Goal: Task Accomplishment & Management: Manage account settings

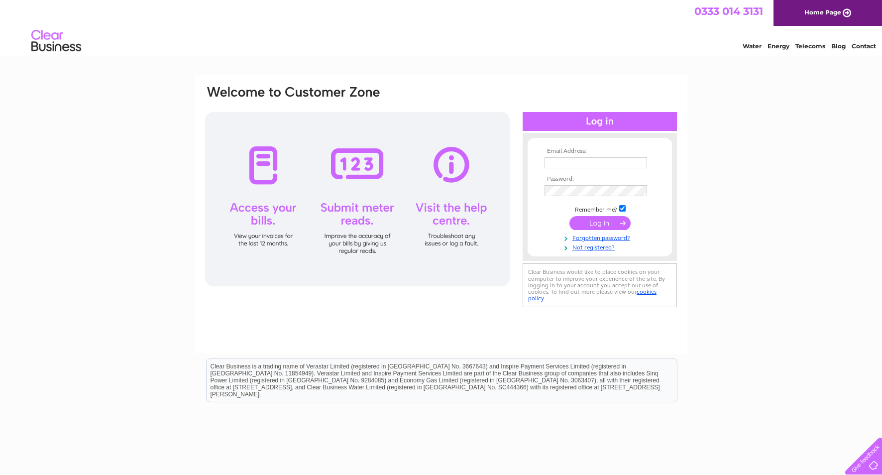
type input "[PERSON_NAME][EMAIL_ADDRESS][DOMAIN_NAME]"
click at [585, 219] on input "submit" at bounding box center [599, 223] width 61 height 14
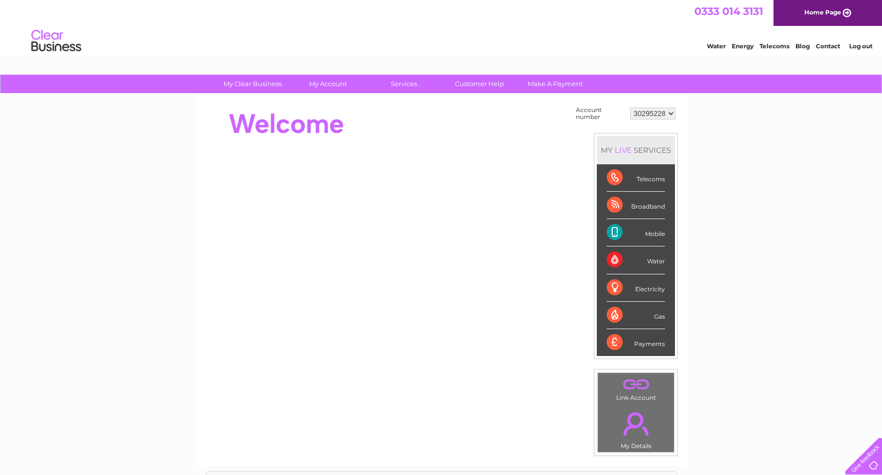
click at [640, 188] on div "Telecoms" at bounding box center [636, 177] width 58 height 27
click at [647, 181] on div "Telecoms" at bounding box center [636, 177] width 58 height 27
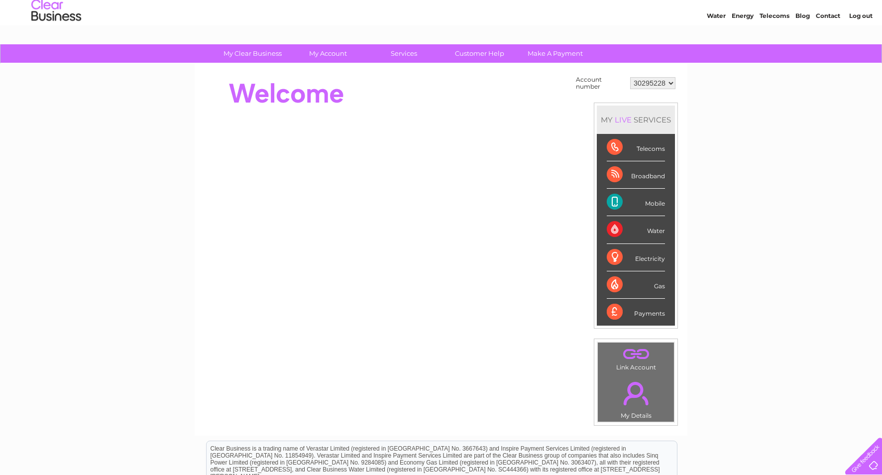
scroll to position [29, 0]
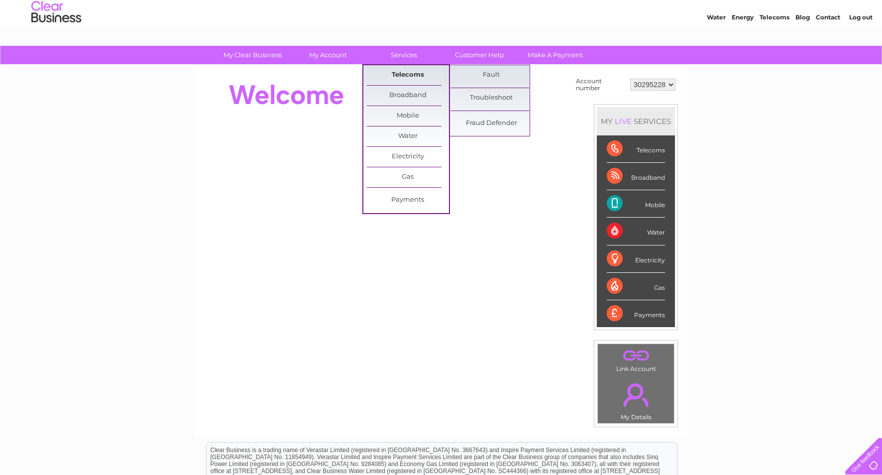
click at [395, 76] on link "Telecoms" at bounding box center [408, 75] width 82 height 20
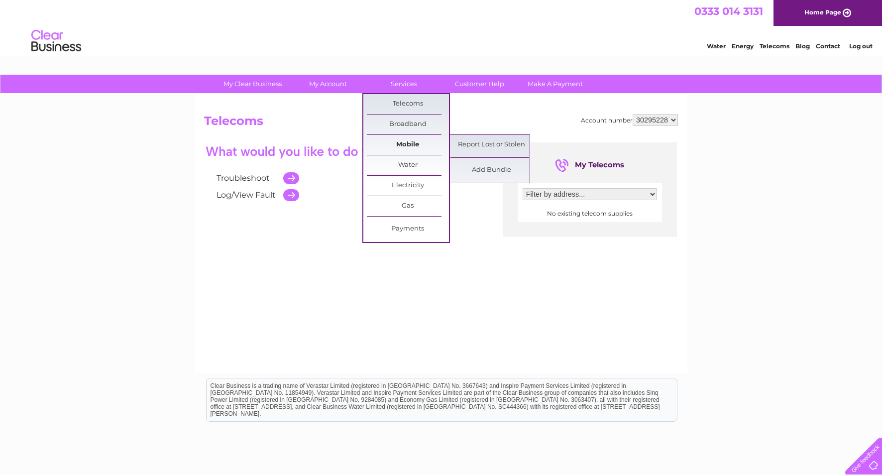
click at [390, 139] on link "Mobile" at bounding box center [408, 145] width 82 height 20
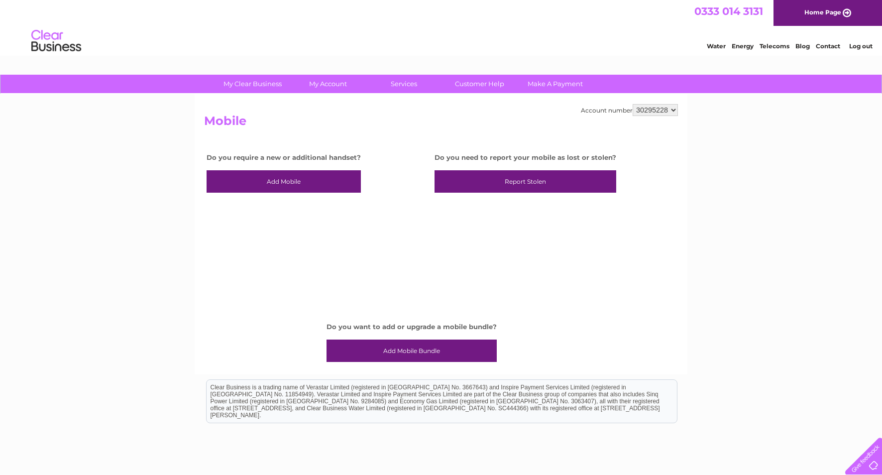
click at [412, 352] on link "Add Mobile Bundle" at bounding box center [412, 350] width 170 height 23
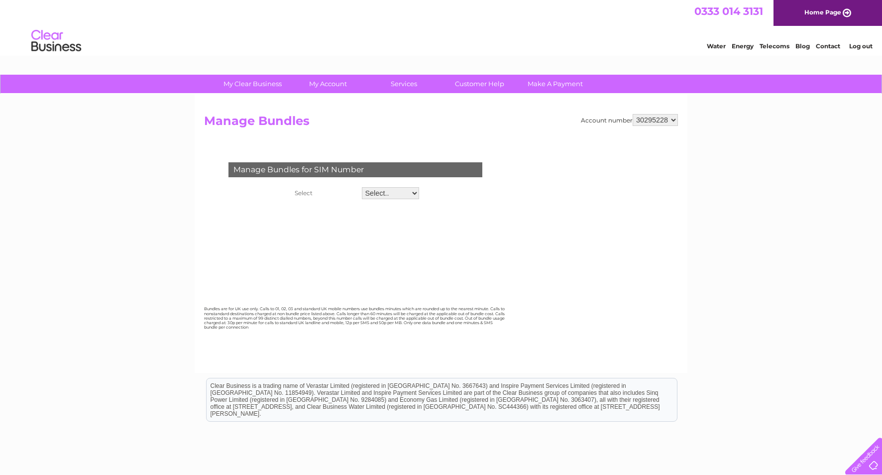
click at [404, 196] on select "Select.. 07579016530 07970679886" at bounding box center [390, 193] width 57 height 12
select select "125446"
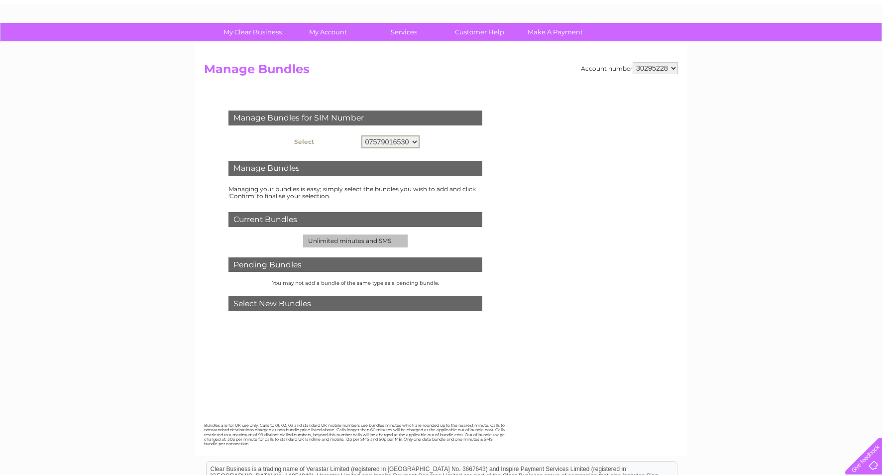
scroll to position [52, 0]
click at [411, 170] on div "Manage Bundles" at bounding box center [355, 167] width 254 height 15
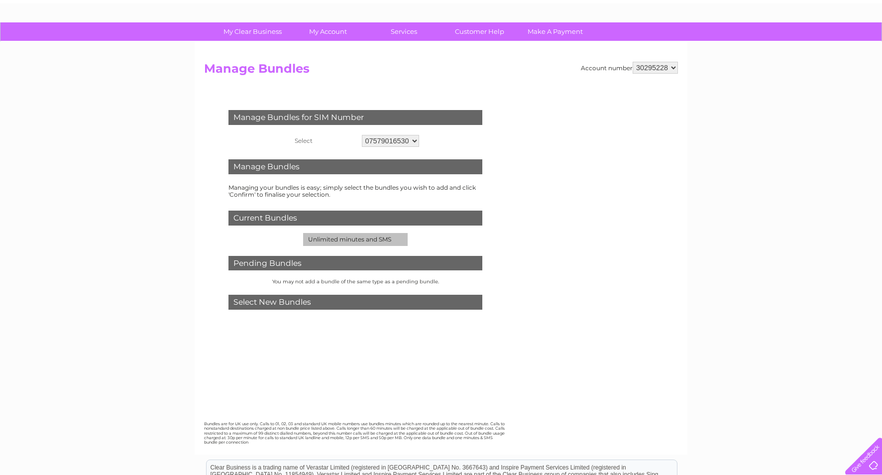
click at [349, 241] on td "Unlimited minutes and SMS" at bounding box center [355, 239] width 105 height 13
click at [333, 302] on div "Select New Bundles" at bounding box center [355, 302] width 254 height 15
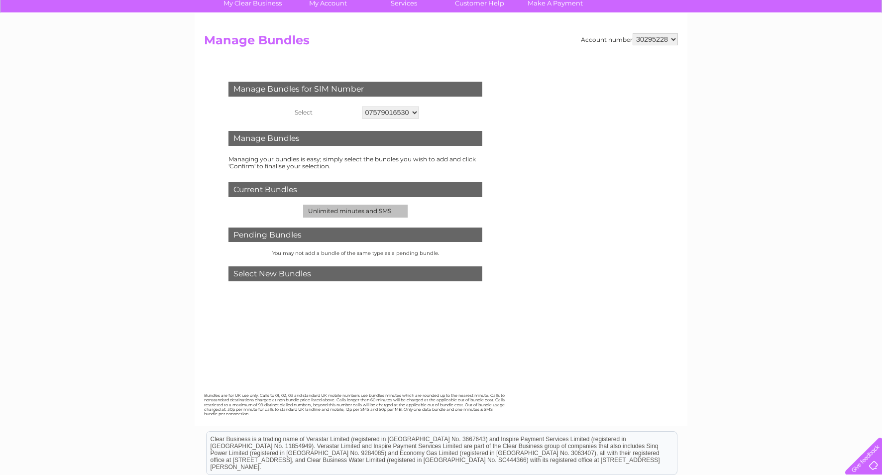
scroll to position [64, 0]
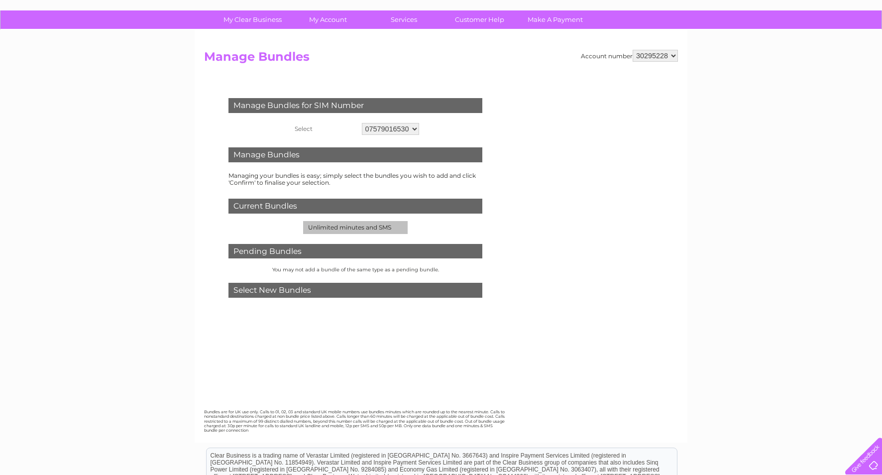
click at [306, 129] on th "Select" at bounding box center [325, 128] width 70 height 17
click at [394, 129] on select "Select.. 07579016530 07970679886" at bounding box center [390, 129] width 57 height 12
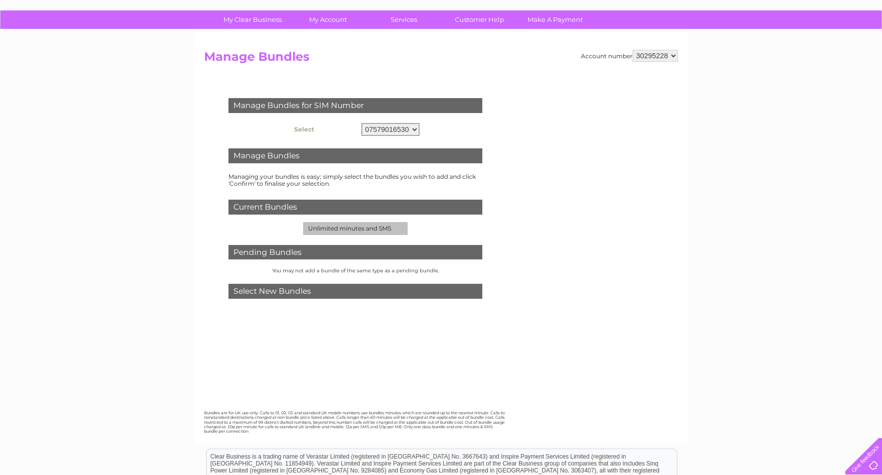
click at [369, 159] on div "Manage Bundles" at bounding box center [355, 155] width 254 height 15
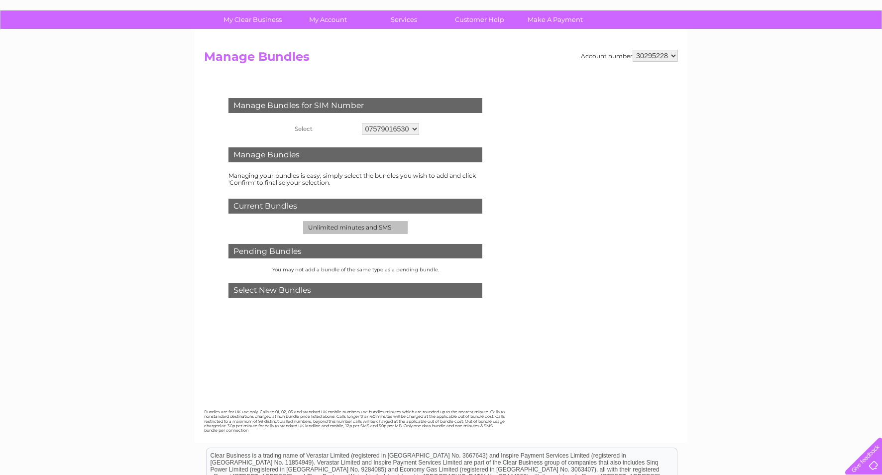
click at [350, 199] on div "Current Bundles" at bounding box center [355, 206] width 254 height 15
click at [347, 229] on td "Unlimited minutes and SMS" at bounding box center [355, 227] width 105 height 13
click at [407, 295] on div "Select New Bundles" at bounding box center [355, 290] width 254 height 15
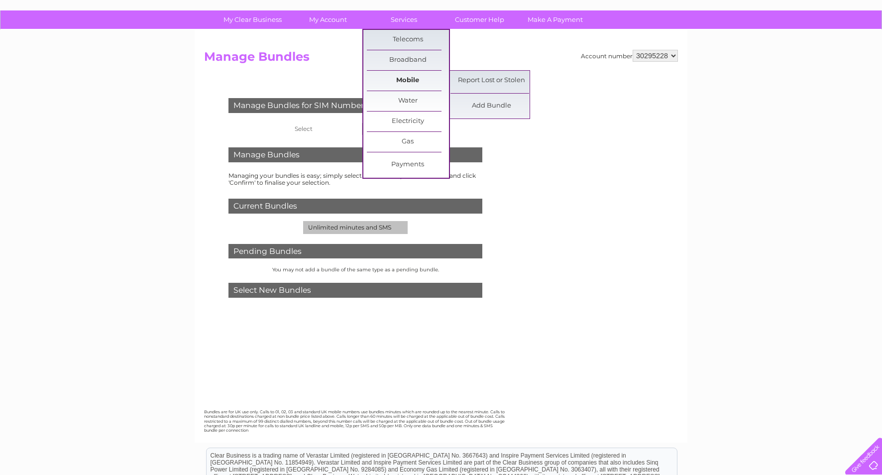
click at [398, 82] on link "Mobile" at bounding box center [408, 81] width 82 height 20
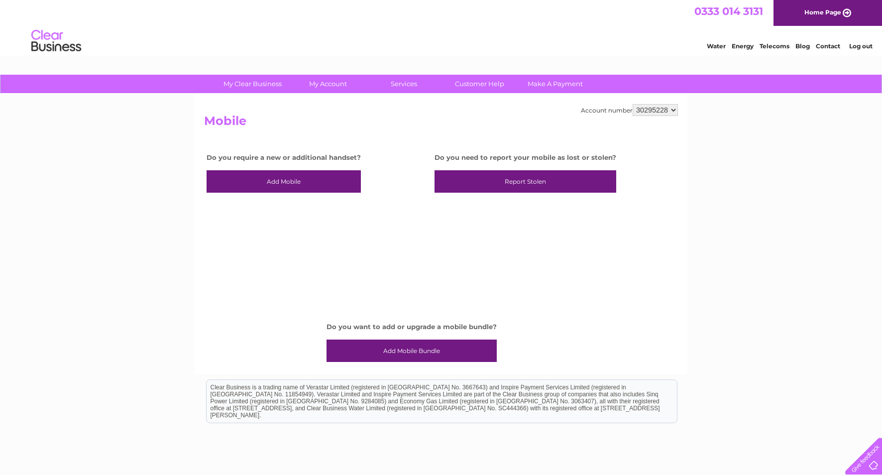
click at [291, 183] on link "Add Mobile" at bounding box center [284, 181] width 154 height 23
